Goal: Task Accomplishment & Management: Manage account settings

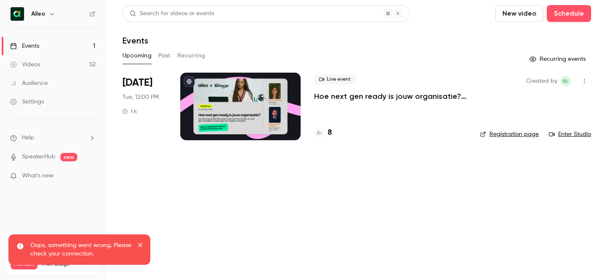
click at [51, 14] on icon "button" at bounding box center [52, 14] width 4 height 2
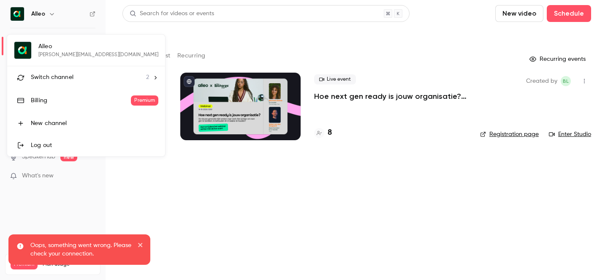
click at [62, 81] on span "Switch channel" at bounding box center [52, 77] width 43 height 9
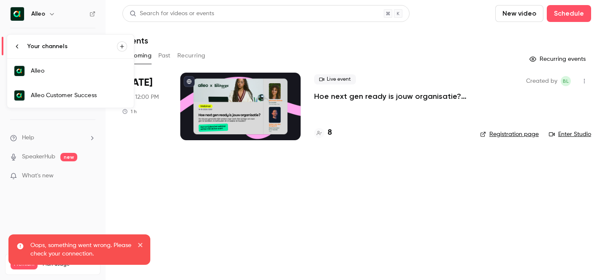
click at [103, 98] on div "Alleo Customer Success" at bounding box center [79, 95] width 96 height 8
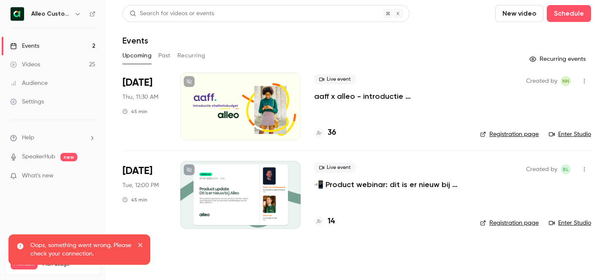
click at [399, 92] on p "aaff x alleo - introductie vitaliteitsbudget" at bounding box center [390, 96] width 152 height 10
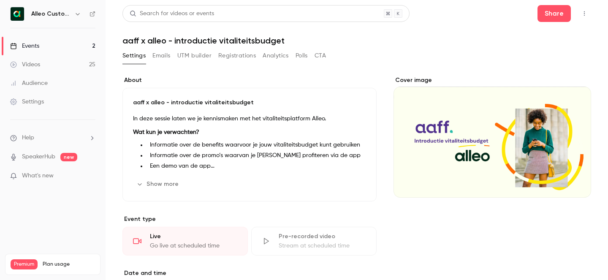
click at [241, 57] on button "Registrations" at bounding box center [237, 56] width 38 height 14
